Goal: Information Seeking & Learning: Find specific page/section

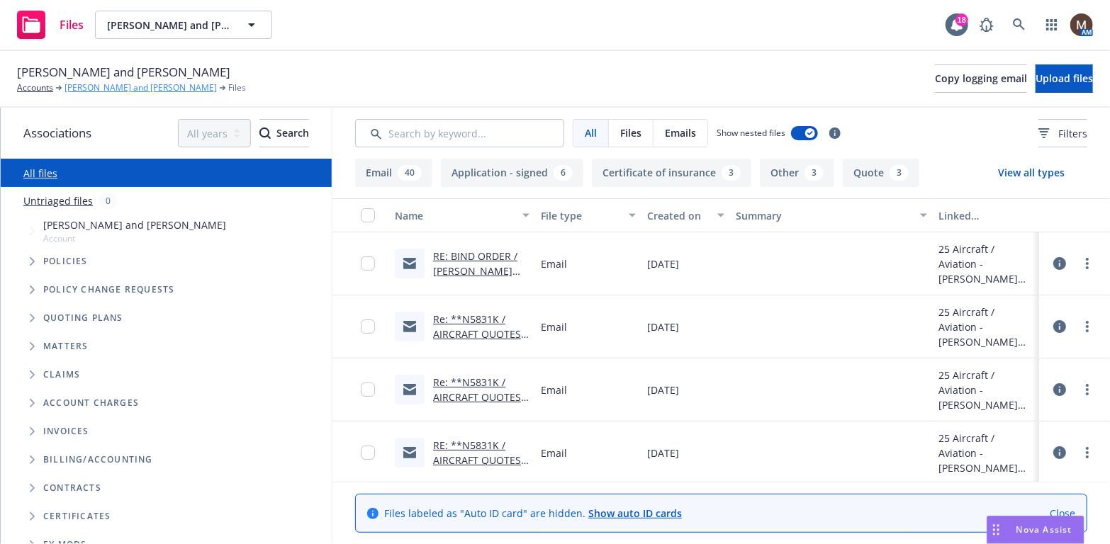
click at [130, 86] on link "[PERSON_NAME] and [PERSON_NAME]" at bounding box center [141, 88] width 152 height 13
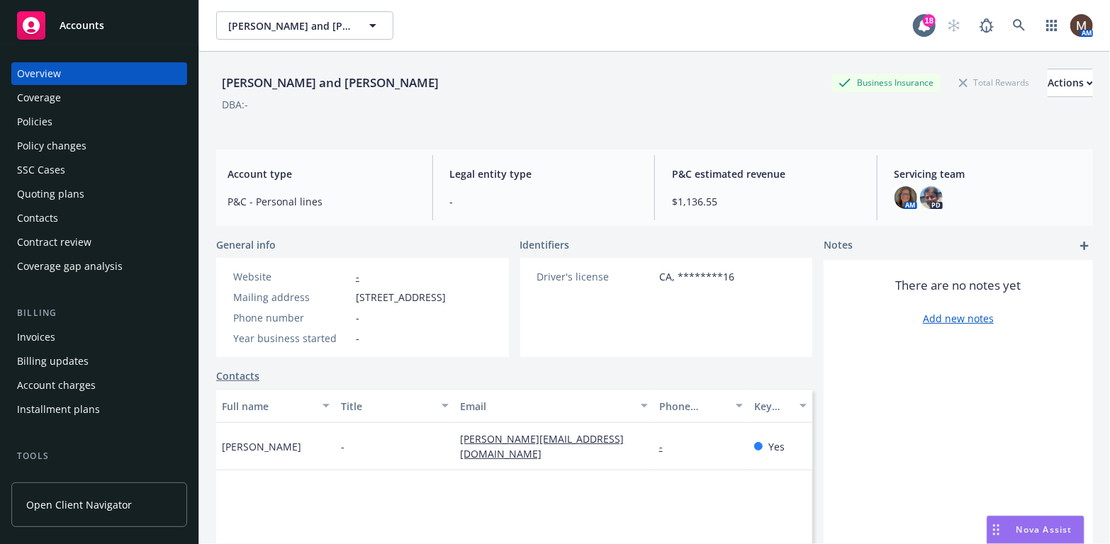
click at [50, 214] on div "Contacts" at bounding box center [37, 218] width 41 height 23
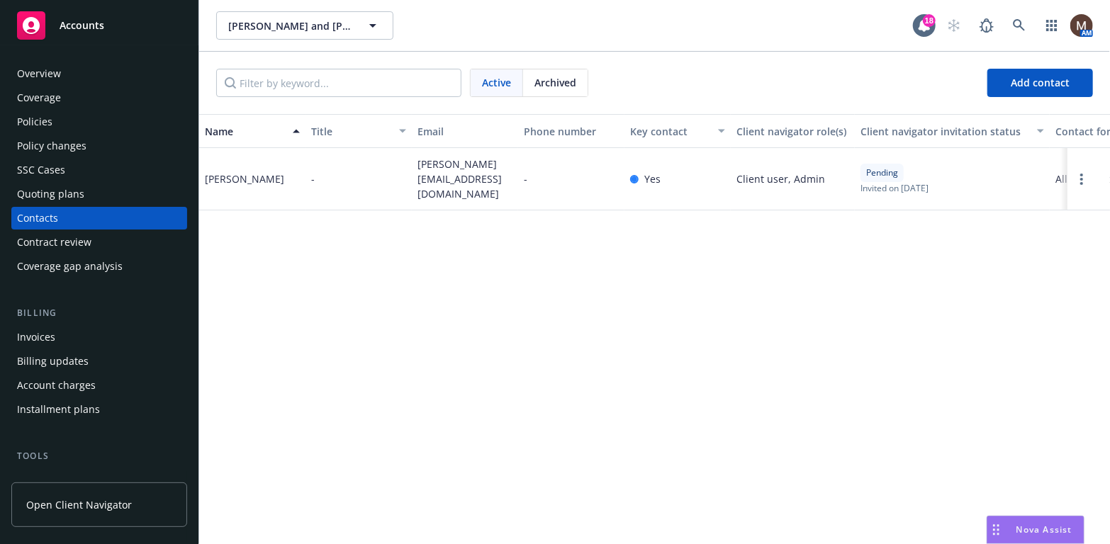
drag, startPoint x: 46, startPoint y: 121, endPoint x: 52, endPoint y: 132, distance: 12.1
click at [46, 121] on div "Policies" at bounding box center [34, 122] width 35 height 23
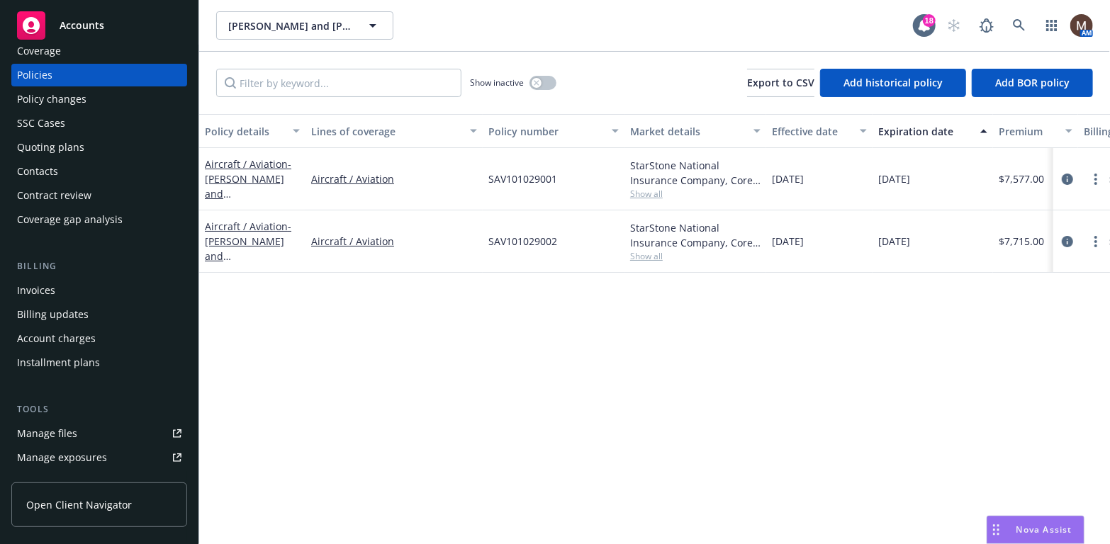
scroll to position [71, 0]
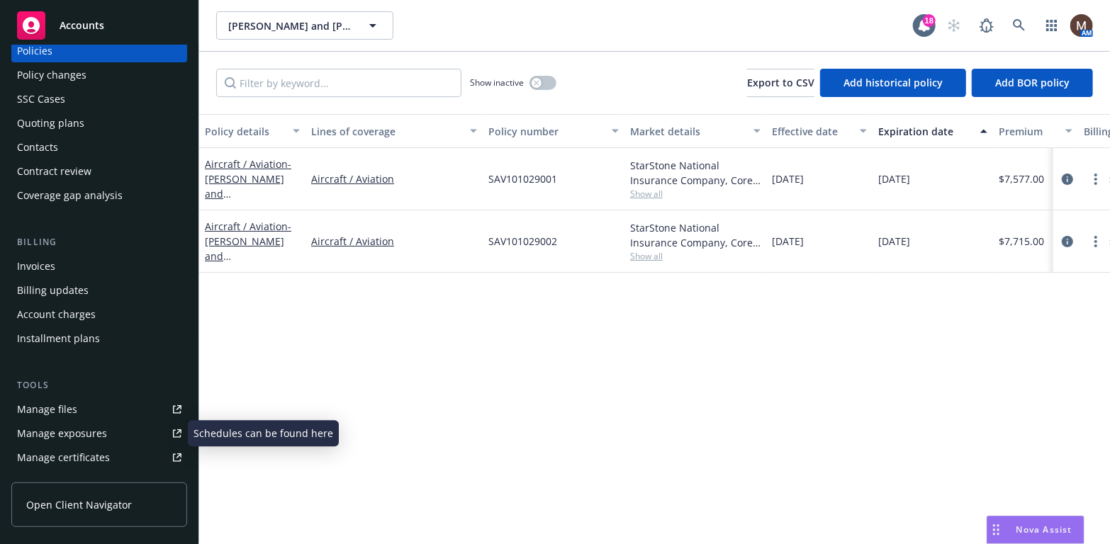
click at [83, 406] on link "Manage files" at bounding box center [99, 409] width 176 height 23
